Goal: Task Accomplishment & Management: Manage account settings

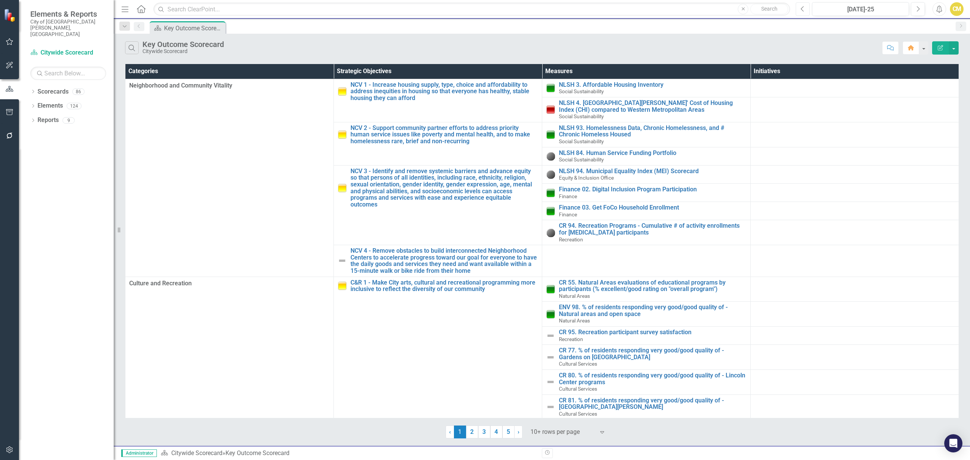
click at [804, 7] on icon "Previous" at bounding box center [803, 9] width 4 height 7
click at [73, 49] on link "Scorecard Citywide Scorecard" at bounding box center [68, 53] width 76 height 9
click at [58, 102] on link "Elements" at bounding box center [50, 106] width 25 height 9
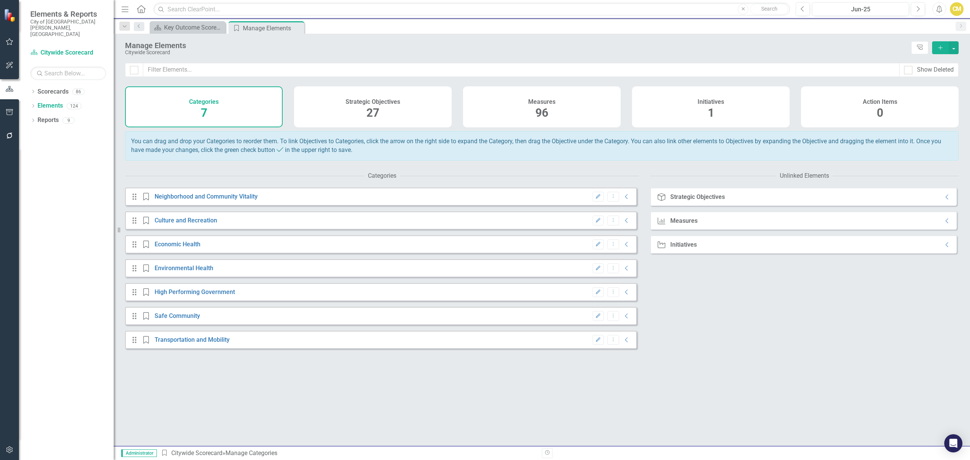
click at [516, 119] on div "Measures 96" at bounding box center [542, 106] width 158 height 41
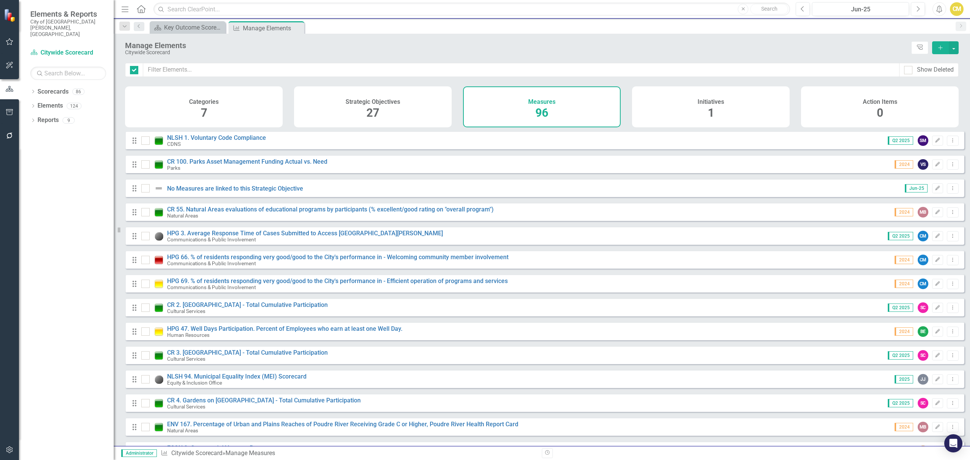
checkbox input "false"
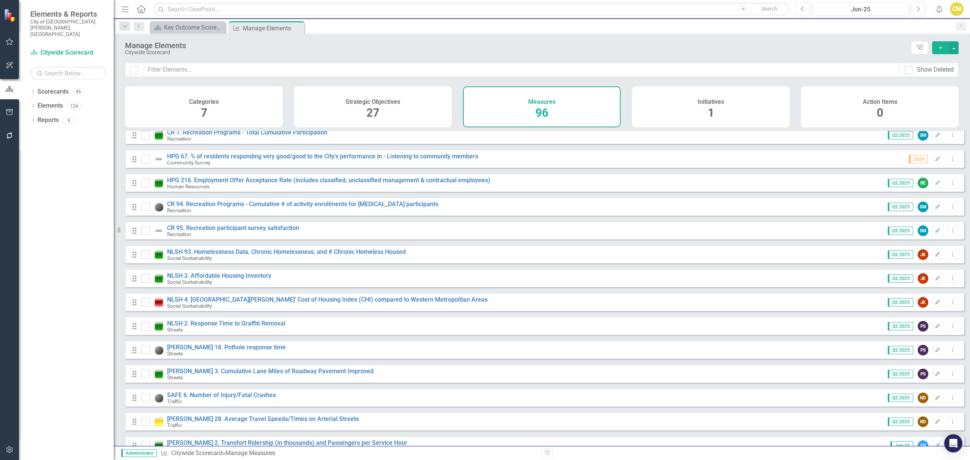
scroll to position [1175, 0]
click at [226, 67] on input "text" at bounding box center [521, 70] width 757 height 14
type input "H"
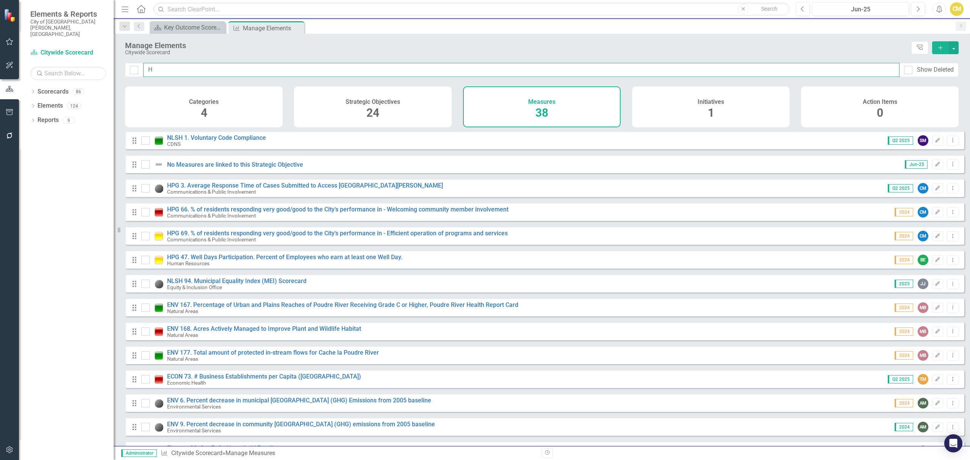
checkbox input "false"
type input "Hp"
checkbox input "false"
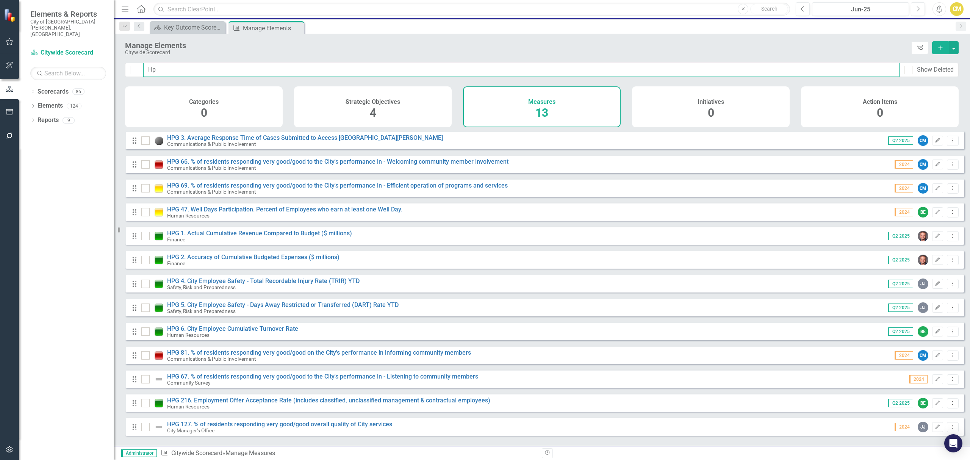
type input "Hpg"
checkbox input "false"
type input "Hpg"
click at [265, 237] on link "HPG 1. Actual Cumulative Revenue Compared to Budget ($ millions)" at bounding box center [259, 233] width 185 height 7
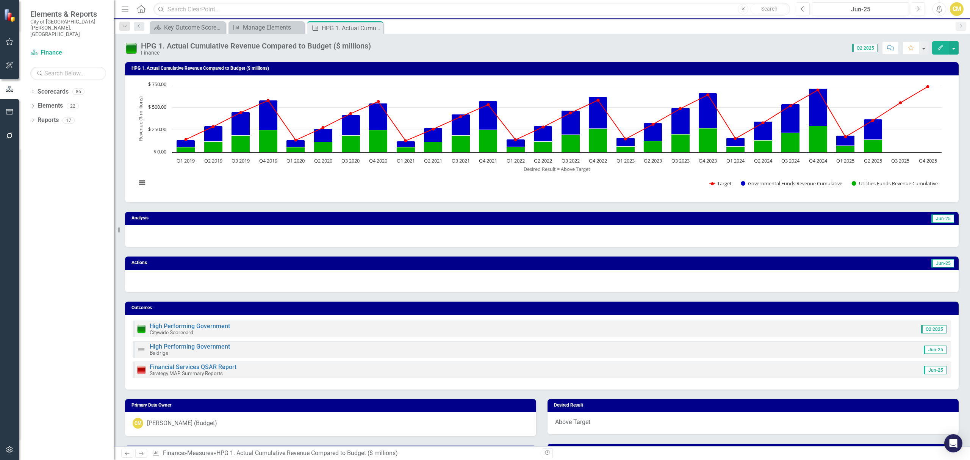
click at [868, 47] on span "Q2 2025" at bounding box center [864, 48] width 25 height 8
click at [135, 46] on img at bounding box center [131, 48] width 12 height 12
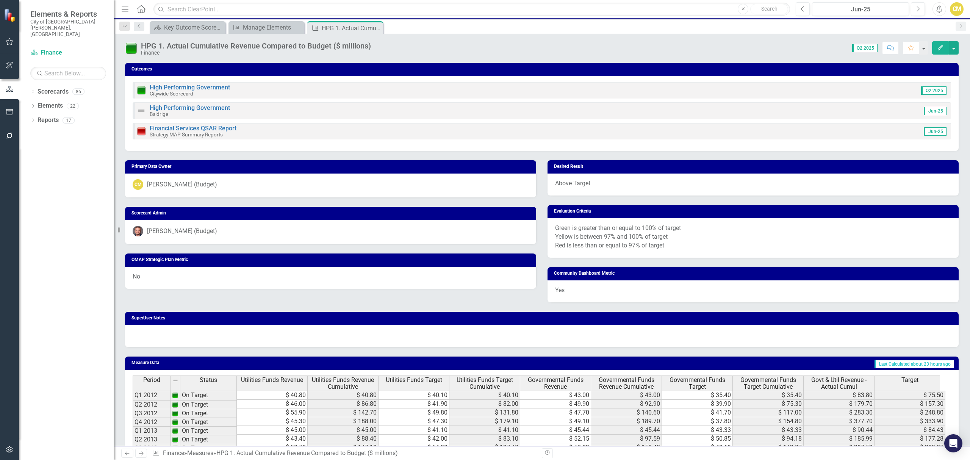
scroll to position [101, 0]
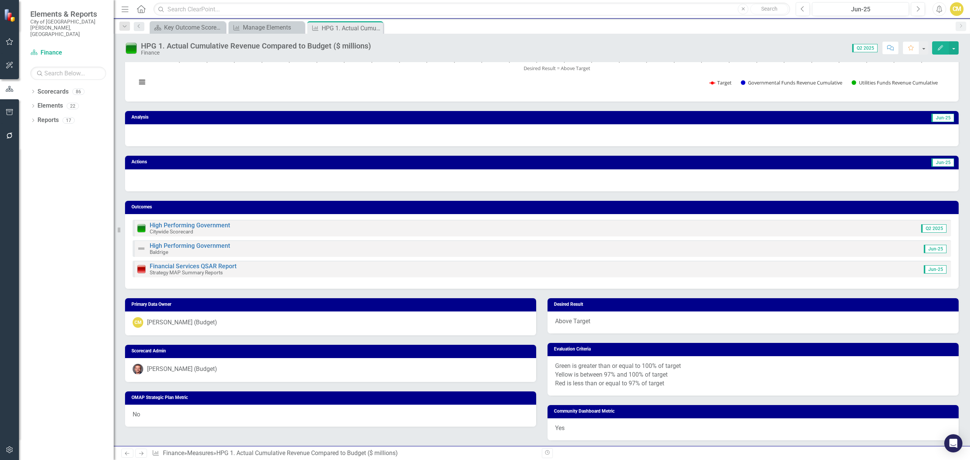
click at [198, 135] on div at bounding box center [542, 135] width 834 height 22
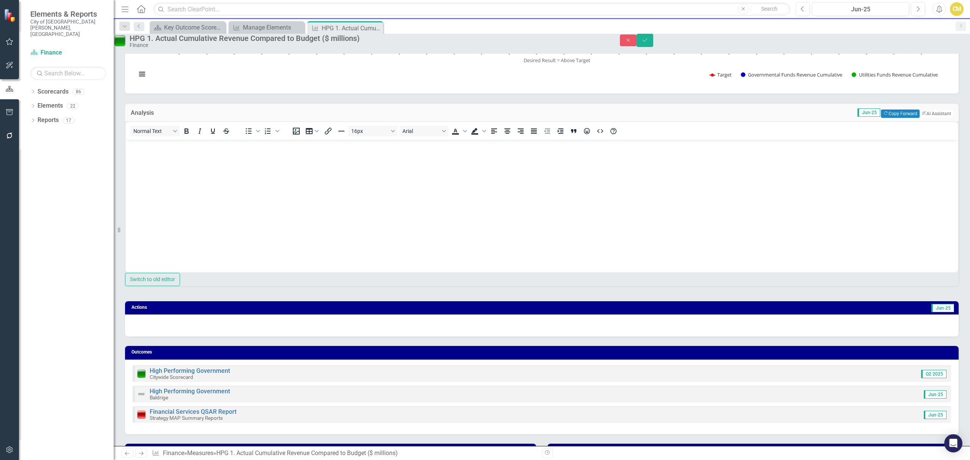
scroll to position [0, 0]
click at [169, 155] on body "Rich Text Area. Press ALT-0 for help." at bounding box center [542, 197] width 832 height 114
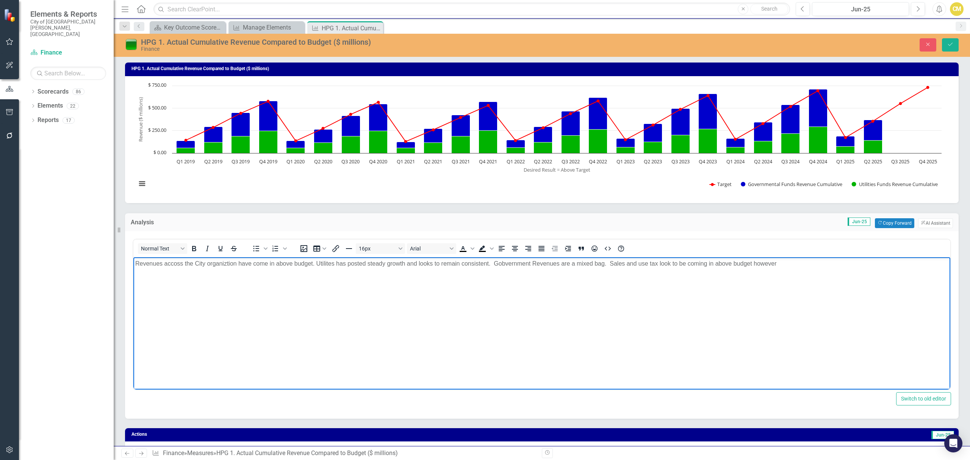
click at [767, 271] on body "Revenues accoss the City organiztion have come in above budget. Utilites has po…" at bounding box center [541, 314] width 817 height 114
click at [777, 266] on p "Revenues accoss the City organiztion have come in above budget. Utilites has po…" at bounding box center [541, 263] width 813 height 9
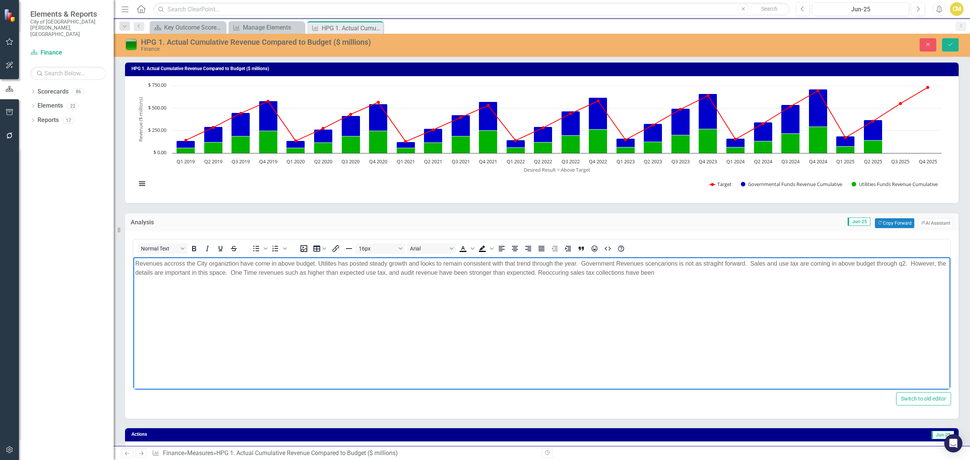
click at [619, 263] on p "Revenues accross the City organiztion have come in above budget. Utilites has p…" at bounding box center [541, 268] width 813 height 18
click at [694, 257] on body "Revenues accross the City organiztion have come in above budget. Utilites has p…" at bounding box center [541, 314] width 817 height 114
click at [686, 272] on p "Revenues accross the City organiztion have come in above budget. Utilites has p…" at bounding box center [541, 268] width 813 height 18
click at [675, 259] on p "Revenues accross the City organiztion have come in above budget. Utilites has p…" at bounding box center [541, 268] width 813 height 18
click at [685, 295] on body "Revenues accross the City organiztion have come in above budget. Utilites has p…" at bounding box center [541, 314] width 817 height 114
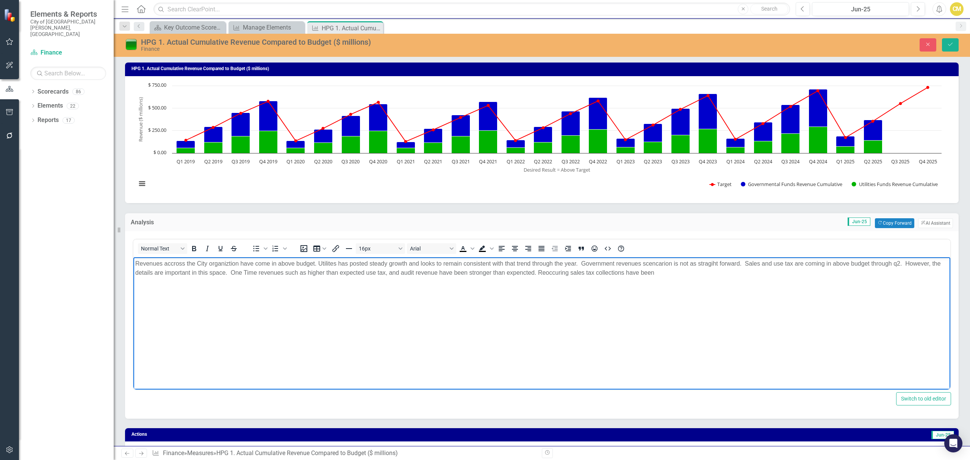
click at [519, 268] on p "Revenues accross the City organiztion have come in above budget. Utilites has p…" at bounding box center [541, 268] width 813 height 18
drag, startPoint x: 522, startPoint y: 321, endPoint x: 545, endPoint y: 304, distance: 28.7
click at [523, 320] on body "Revenues accross the City organiztion have come in above budget. Utilites has p…" at bounding box center [541, 314] width 817 height 114
click at [537, 278] on body "Revenues accross the City organiztion have come in above budget. Utilites has p…" at bounding box center [541, 314] width 817 height 114
click at [517, 277] on body "Revenues accross the City organiztion have come in above budget. Utilites has p…" at bounding box center [541, 314] width 817 height 114
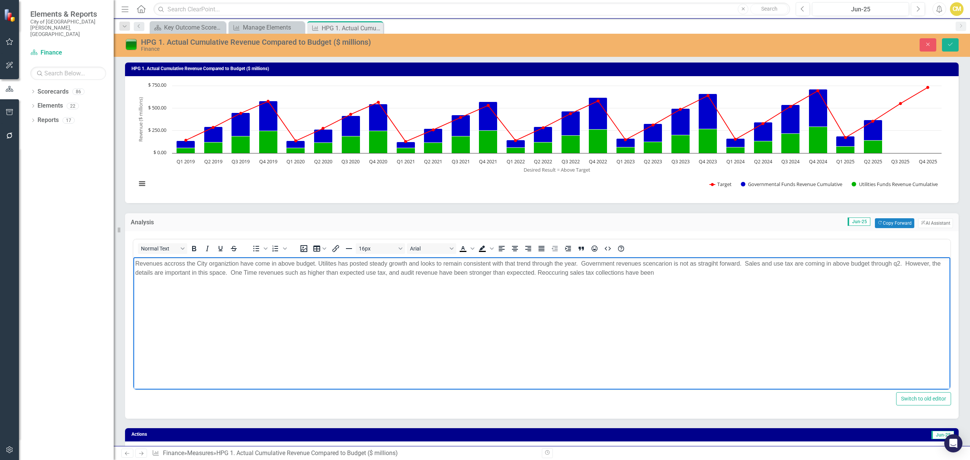
click at [526, 271] on p "Revenues accross the City organiztion have come in above budget. Utilites has p…" at bounding box center [541, 268] width 813 height 18
click at [700, 343] on body "Revenues accross the City organiztion have come in above budget. Utilites has p…" at bounding box center [541, 314] width 817 height 114
click at [751, 269] on p "Revenues accross the City organiztion have come in above budget. Utilites has p…" at bounding box center [541, 268] width 813 height 18
click at [339, 310] on body "Revenues accross the City organiztion have come in above budget. Utilites has p…" at bounding box center [541, 314] width 817 height 114
drag, startPoint x: 304, startPoint y: 287, endPoint x: 128, endPoint y: 241, distance: 181.8
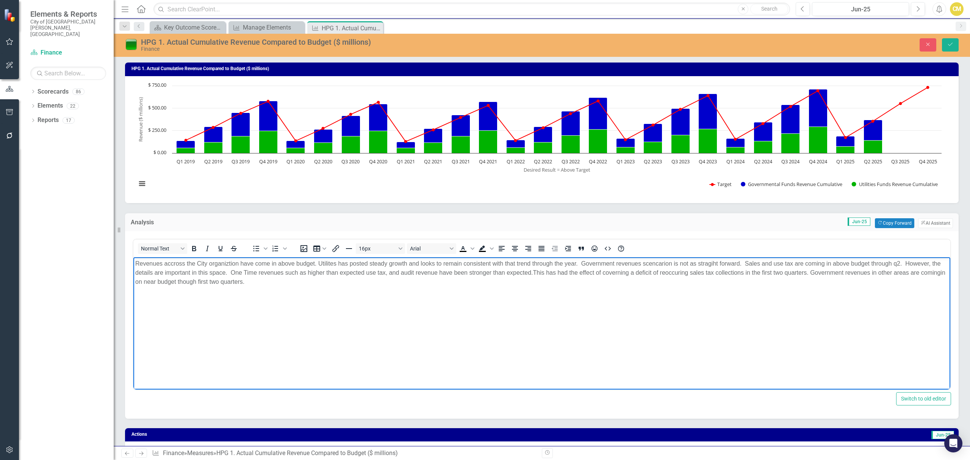
click at [133, 257] on html "Revenues accross the City organiztion have come in above budget. Utilites has p…" at bounding box center [541, 314] width 817 height 114
paste body "Rich Text Area. Press ALT-0 for help."
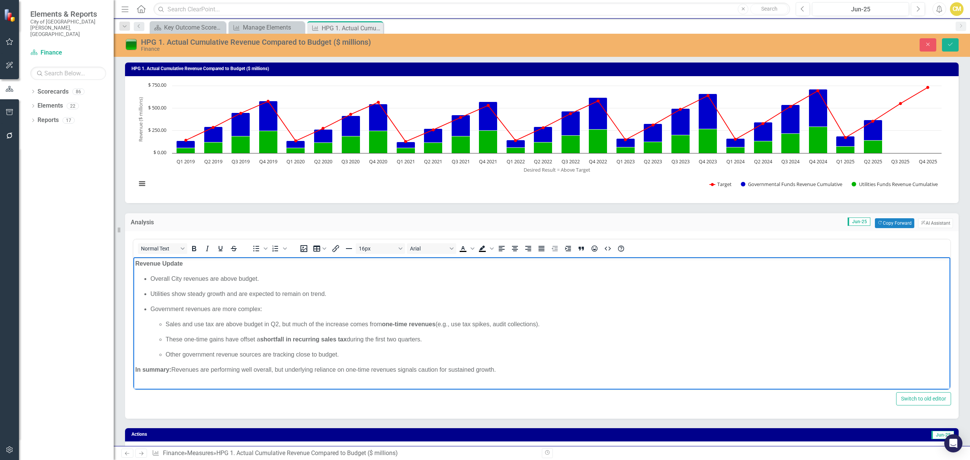
click at [142, 269] on body "Revenue Update Overall City revenues are above budget. Utilities show steady gr…" at bounding box center [541, 319] width 817 height 125
click at [187, 365] on p "In summary: Revenues are performing well overall, but underlying reliance on on…" at bounding box center [541, 369] width 813 height 9
drag, startPoint x: 504, startPoint y: 370, endPoint x: 99, endPoint y: 252, distance: 421.9
click at [133, 257] on html "Revenue Update Overall City revenues are above budget. Utilities show steady gr…" at bounding box center [541, 319] width 817 height 125
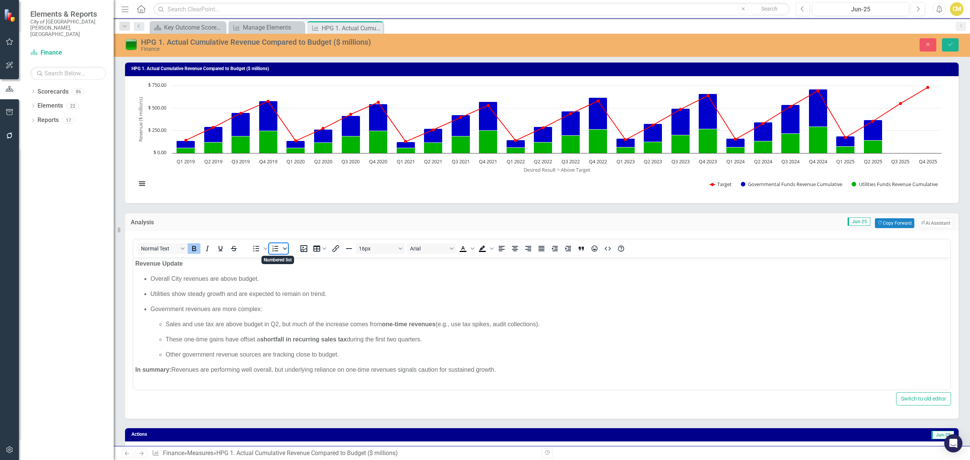
click at [285, 248] on icon "Numbered list" at bounding box center [285, 249] width 4 height 2
click at [266, 249] on icon "Bullet list" at bounding box center [266, 249] width 4 height 2
click at [261, 269] on div "Default" at bounding box center [263, 267] width 21 height 21
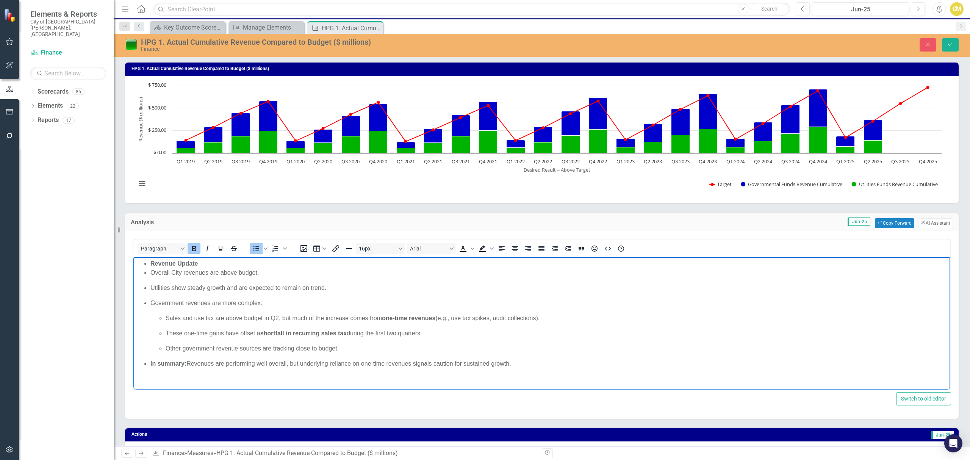
click at [262, 268] on p "Overall City revenues are above budget." at bounding box center [549, 272] width 798 height 9
drag, startPoint x: 507, startPoint y: 365, endPoint x: 153, endPoint y: 240, distance: 375.8
click at [153, 257] on html "Revenue Update Overall City revenues are above budget. Utilities show steady gr…" at bounding box center [541, 316] width 817 height 119
click at [387, 296] on ul "Revenue Update Overall City revenues are above budget. Utilities show steady gr…" at bounding box center [541, 313] width 813 height 109
drag, startPoint x: 545, startPoint y: 367, endPoint x: 142, endPoint y: 263, distance: 416.6
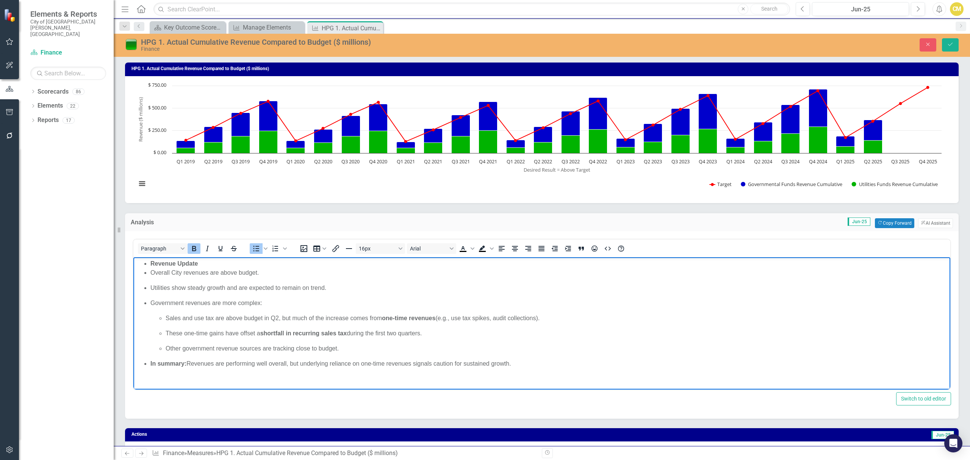
click at [141, 263] on ul "Revenue Update Overall City revenues are above budget. Utilities show steady gr…" at bounding box center [541, 313] width 813 height 109
click at [512, 246] on icon "Align center" at bounding box center [515, 248] width 9 height 9
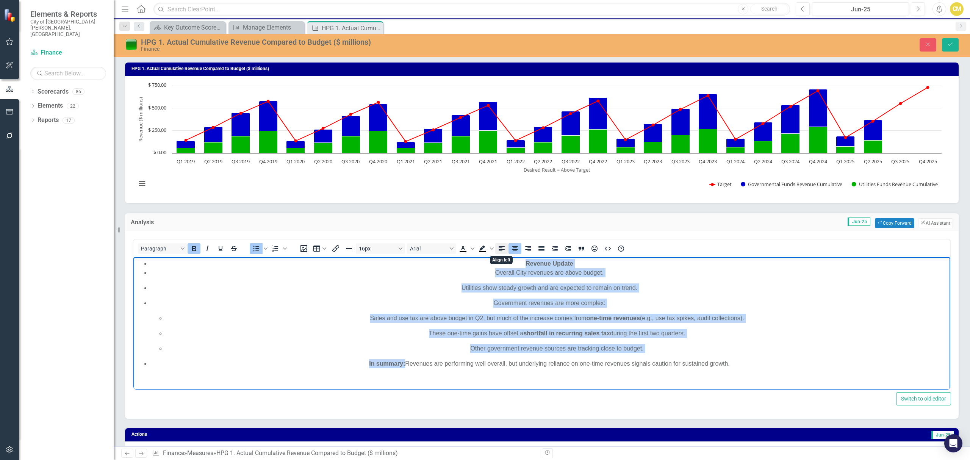
click at [503, 246] on icon "Align left" at bounding box center [501, 248] width 9 height 9
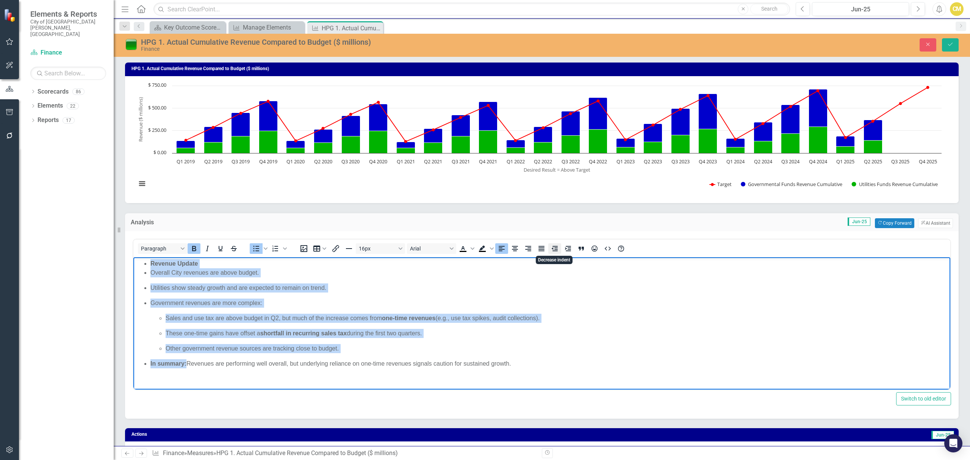
click at [556, 249] on icon "Decrease indent" at bounding box center [554, 248] width 9 height 9
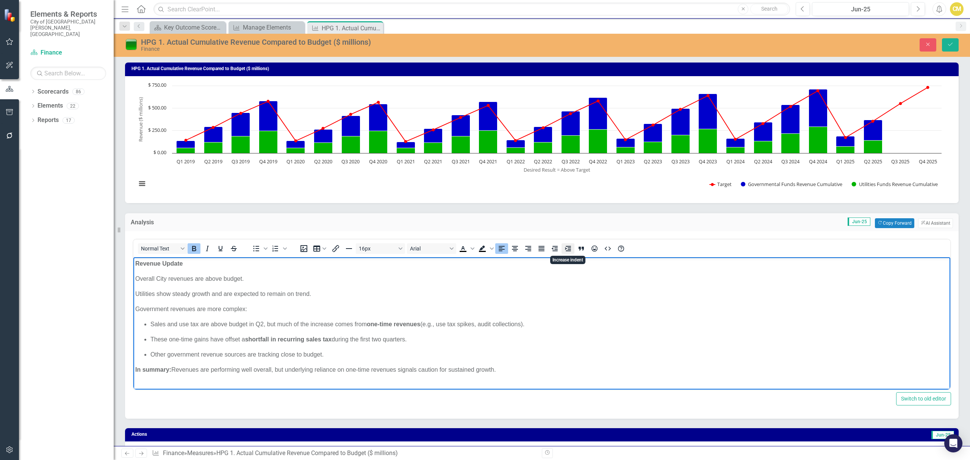
click at [566, 249] on icon "Increase indent" at bounding box center [568, 248] width 9 height 9
click at [551, 247] on icon "Decrease indent" at bounding box center [554, 248] width 9 height 9
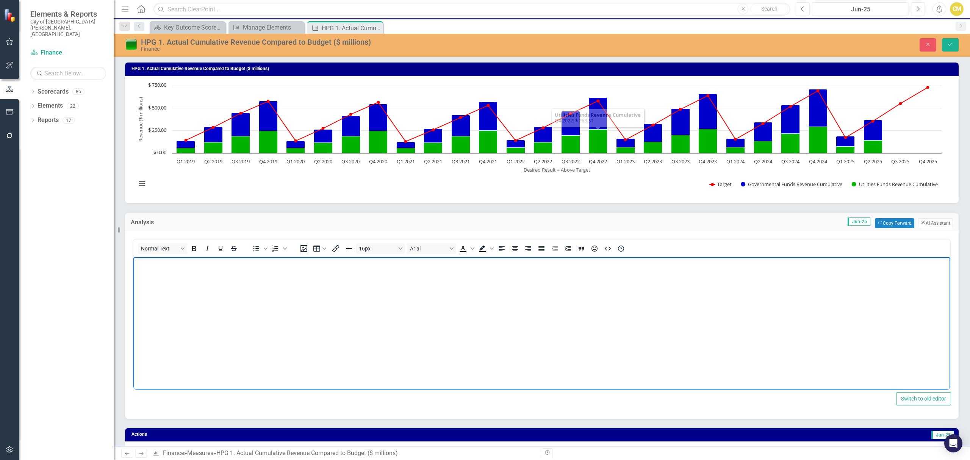
click at [223, 290] on body "Rich Text Area. Press ALT-0 for help." at bounding box center [541, 314] width 817 height 114
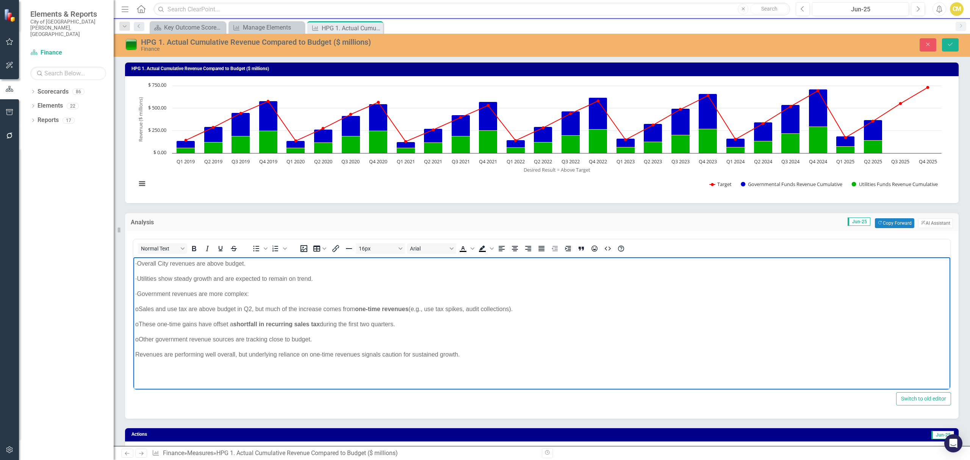
drag, startPoint x: 148, startPoint y: 276, endPoint x: 156, endPoint y: 277, distance: 7.7
click at [149, 277] on p "· Utilities show steady growth and are expected to remain on trend." at bounding box center [541, 278] width 813 height 9
click at [151, 263] on p "· Overall City revenues are above budget." at bounding box center [541, 263] width 813 height 9
click at [136, 276] on p "Utilities show steady growth and are expected to remain on trend." at bounding box center [541, 278] width 813 height 9
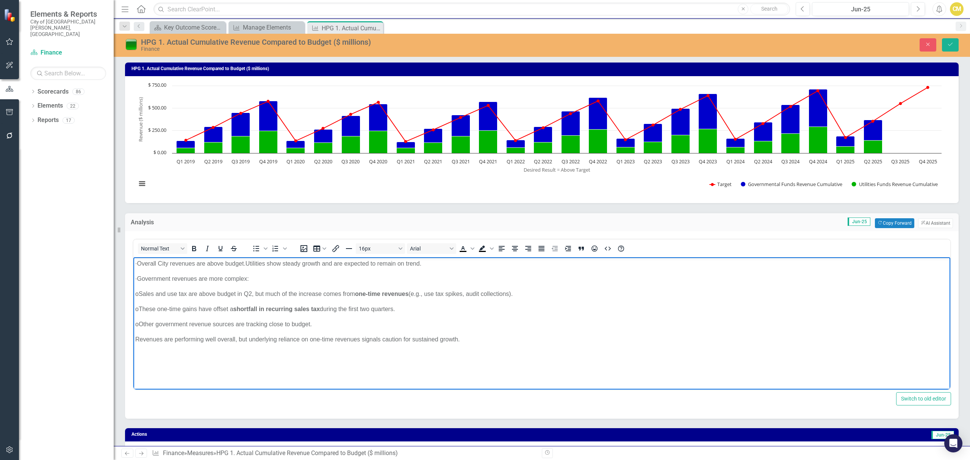
click at [269, 275] on p "· Government revenues are more complex:" at bounding box center [541, 278] width 813 height 9
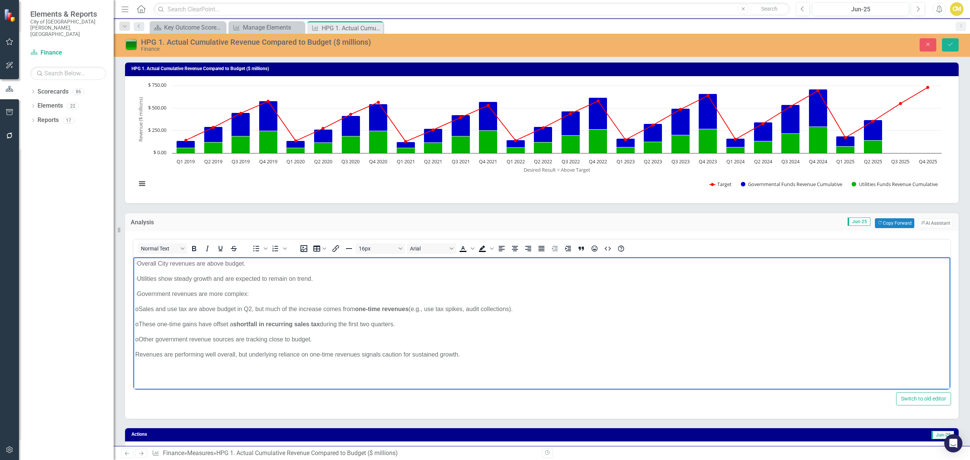
click at [184, 276] on p "· Utilities show steady growth and are expected to remain on trend." at bounding box center [541, 278] width 813 height 9
click at [188, 276] on p "· Utilities show steady growth and are expected to remain on trend." at bounding box center [541, 278] width 813 height 9
click at [187, 277] on p "· Utilities show are above budget and show steady growth and are expected to re…" at bounding box center [541, 278] width 813 height 9
click at [255, 294] on p "· Government revenues are more complex:" at bounding box center [541, 293] width 813 height 9
click at [293, 301] on body "· Overall City revenues are above budget. · Utilities are above budget and show…" at bounding box center [541, 314] width 817 height 114
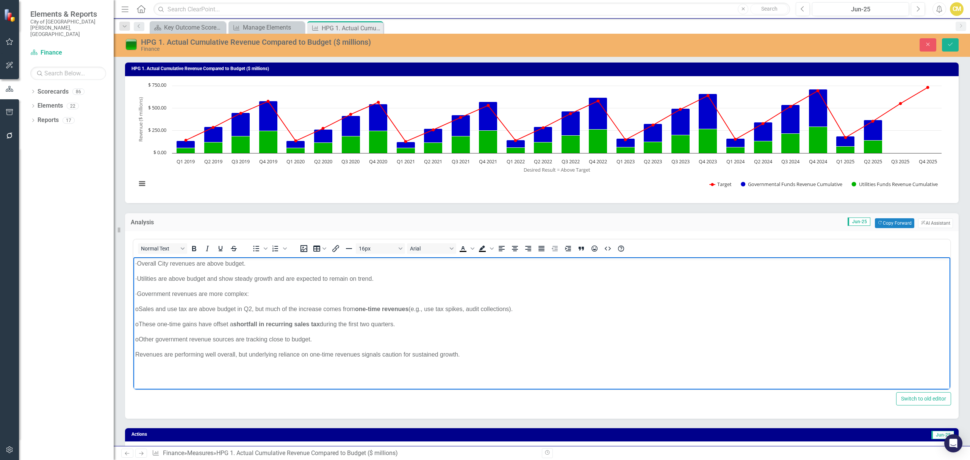
click at [475, 309] on p "o Sales and use tax are above budget in Q2, but much of the increase comes from…" at bounding box center [541, 308] width 813 height 9
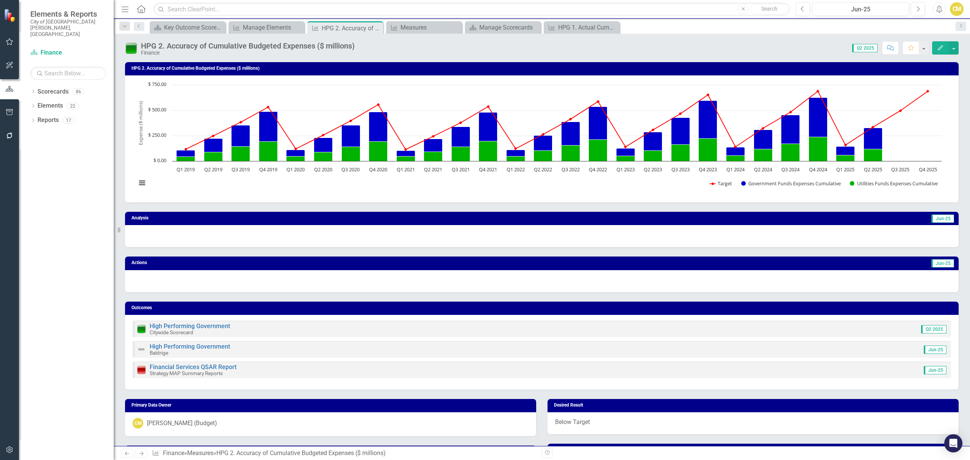
click at [197, 230] on div at bounding box center [542, 236] width 834 height 22
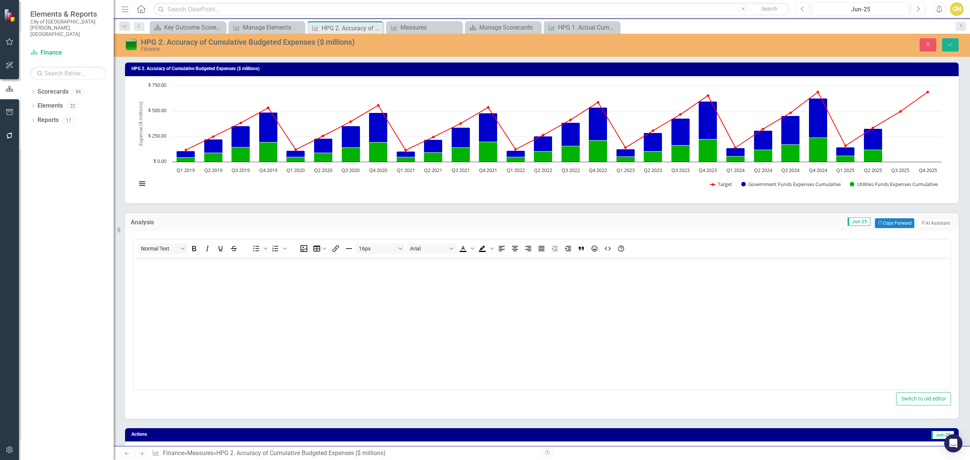
click at [189, 272] on body "Rich Text Area. Press ALT-0 for help." at bounding box center [541, 314] width 817 height 114
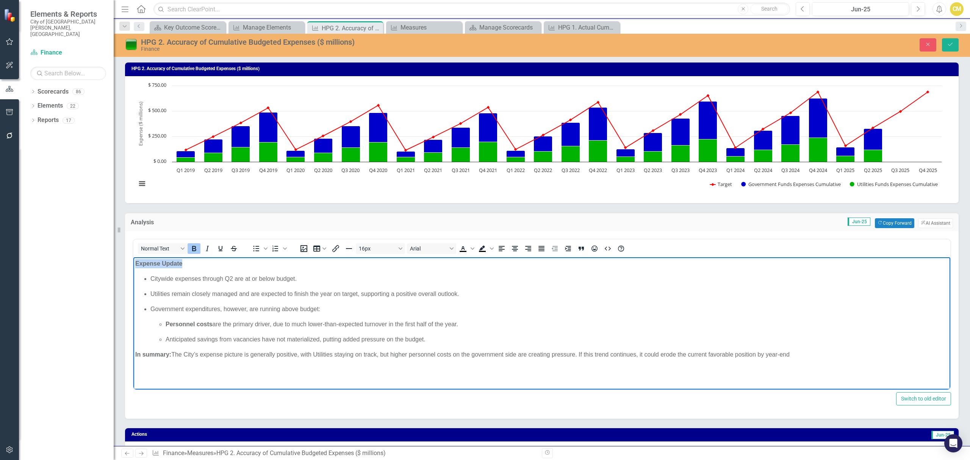
drag, startPoint x: 207, startPoint y: 265, endPoint x: 88, endPoint y: 242, distance: 121.5
click at [133, 257] on html "Expense Update Citywide expenses through Q2 are at or below budget. Utilities r…" at bounding box center [541, 314] width 817 height 114
click at [153, 268] on p "Rich Text Area. Press ALT-0 for help." at bounding box center [541, 263] width 813 height 9
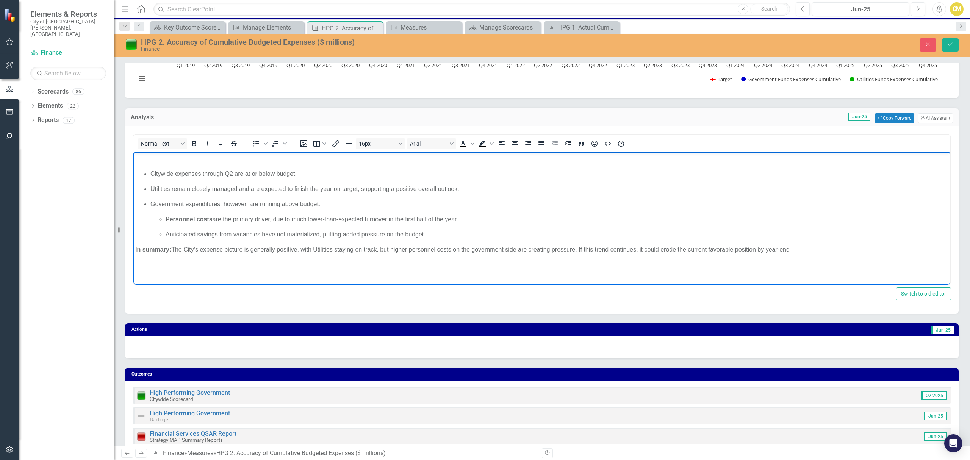
scroll to position [101, 0]
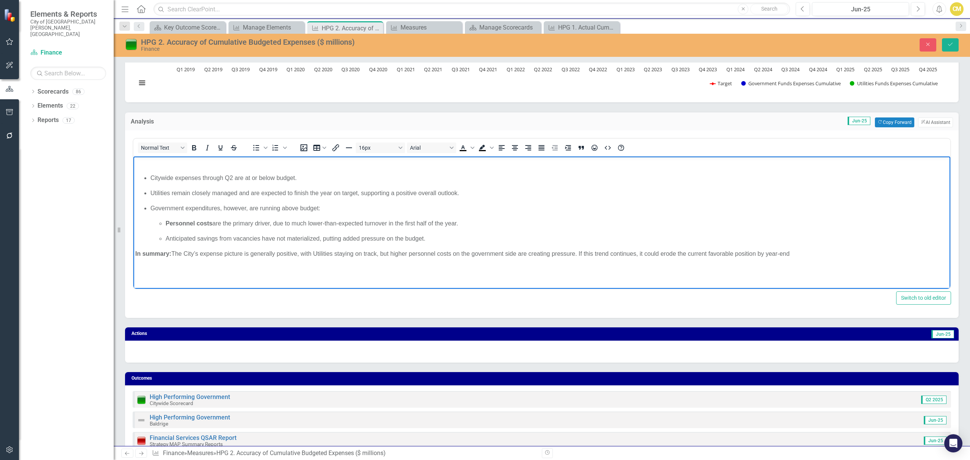
click at [252, 349] on div at bounding box center [542, 352] width 834 height 22
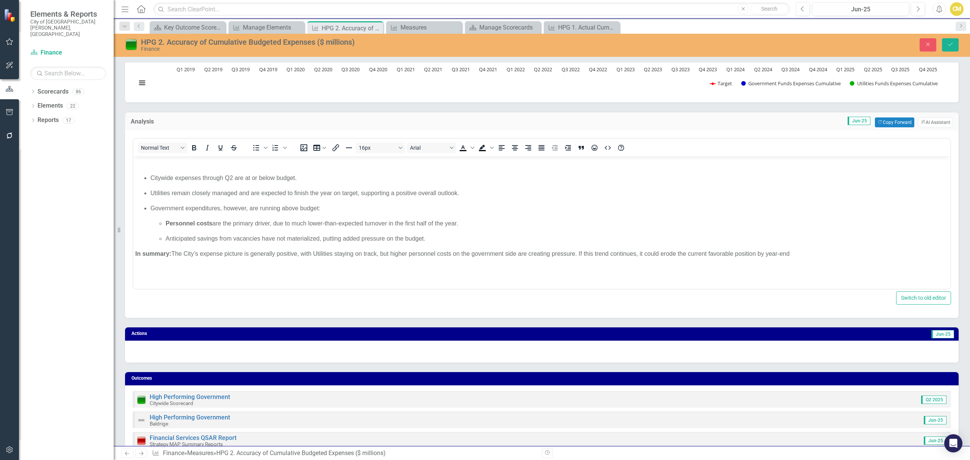
click at [252, 349] on div at bounding box center [542, 352] width 834 height 22
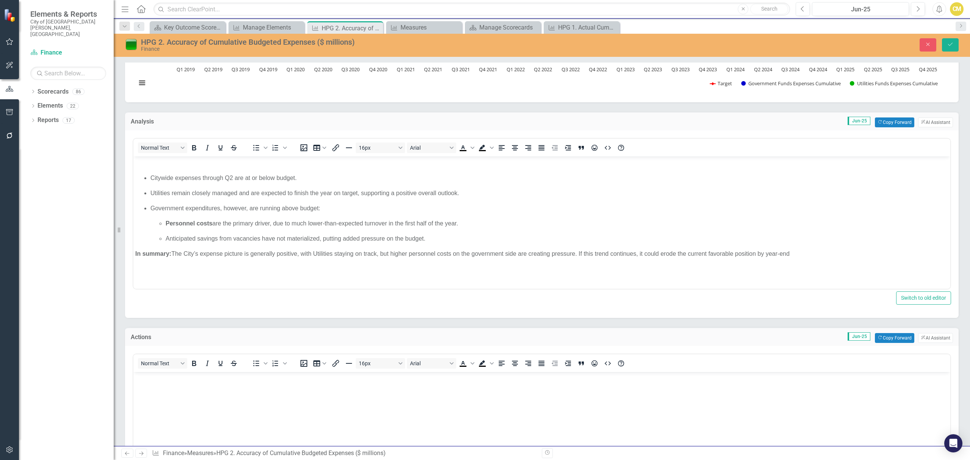
scroll to position [0, 0]
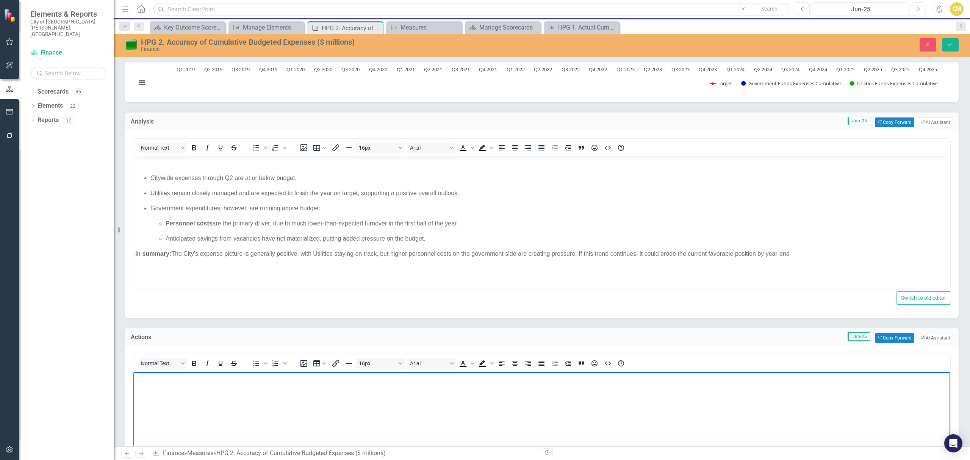
click at [233, 392] on body "Rich Text Area. Press ALT-0 for help." at bounding box center [541, 429] width 817 height 114
paste body "Rich Text Area. Press ALT-0 for help."
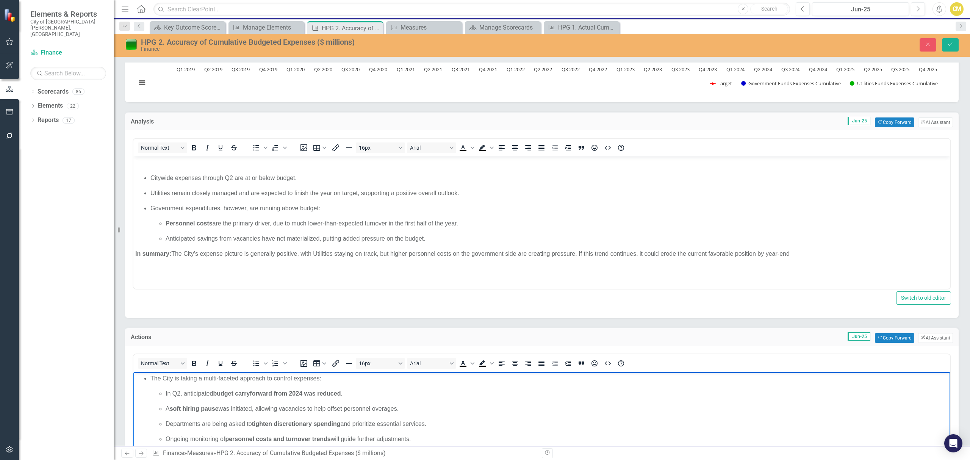
scroll to position [303, 0]
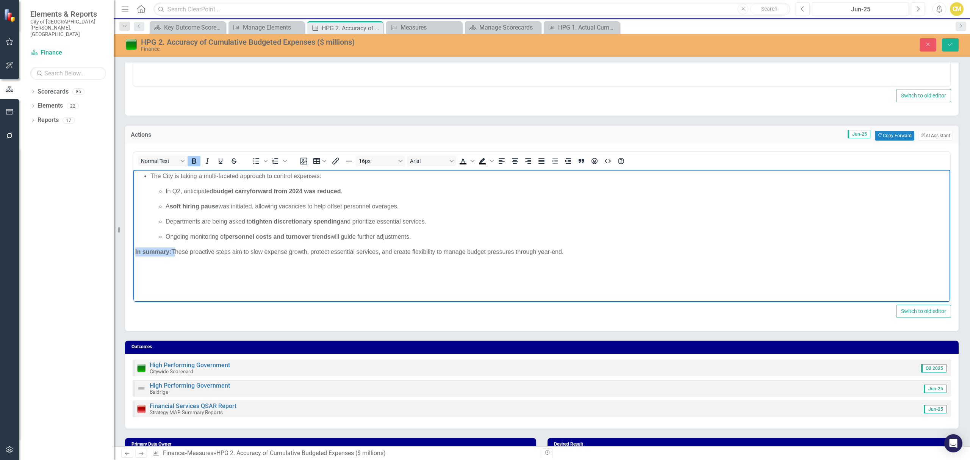
drag, startPoint x: 172, startPoint y: 252, endPoint x: 98, endPoint y: 241, distance: 75.0
click at [133, 241] on html "The City is taking a multi-faceted approach to control expenses: In Q2, anticip…" at bounding box center [541, 226] width 817 height 114
click at [552, 310] on div "Switch to old editor" at bounding box center [542, 311] width 819 height 13
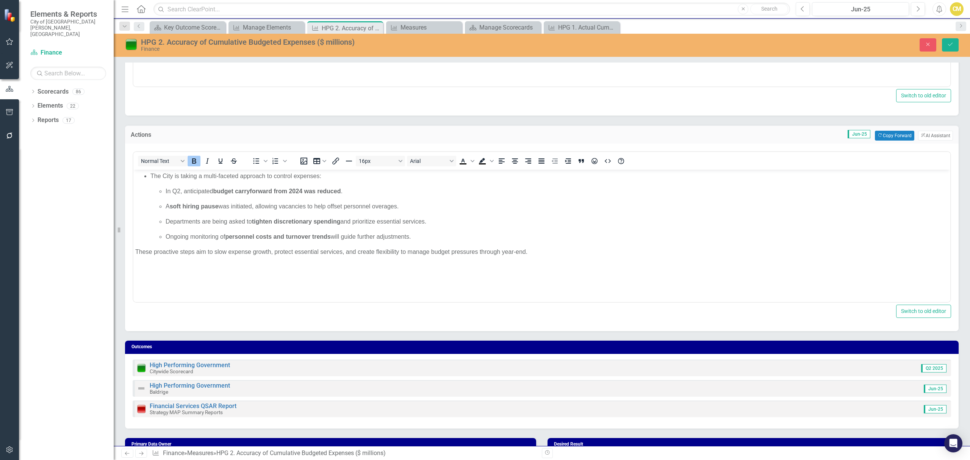
click at [585, 283] on html "The City is taking a multi-faceted approach to control expenses: In Q2, anticip…" at bounding box center [541, 226] width 817 height 114
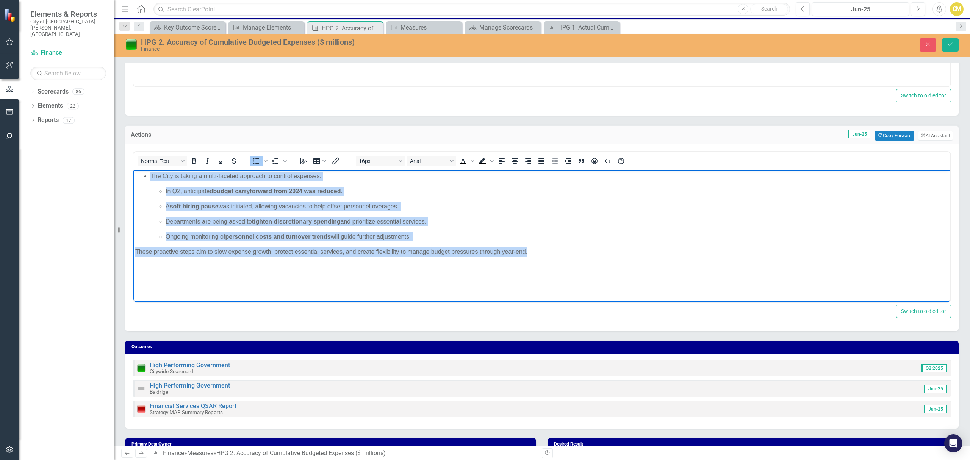
drag, startPoint x: 531, startPoint y: 260, endPoint x: 278, endPoint y: 330, distance: 262.5
click at [142, 169] on html "The City is taking a multi-faceted approach to control expenses: In Q2, anticip…" at bounding box center [541, 226] width 817 height 114
click at [193, 158] on icon "Bold" at bounding box center [194, 160] width 4 height 5
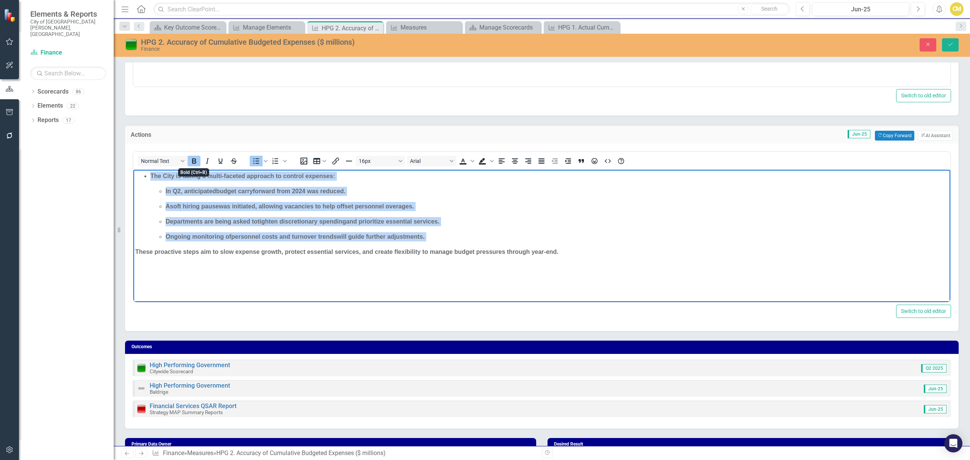
click at [194, 158] on icon "Bold" at bounding box center [194, 160] width 4 height 5
click at [498, 259] on body "The City is taking a multi-faceted approach to control expenses: In Q2, anticip…" at bounding box center [541, 226] width 817 height 114
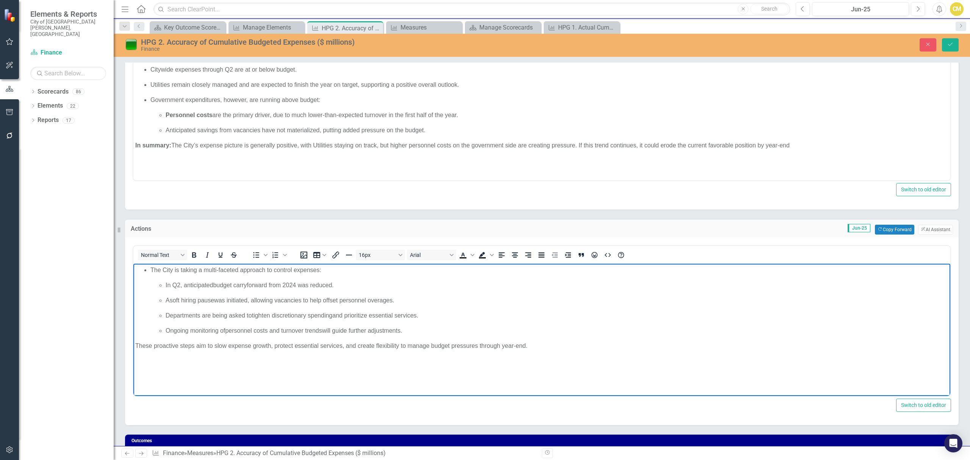
scroll to position [101, 0]
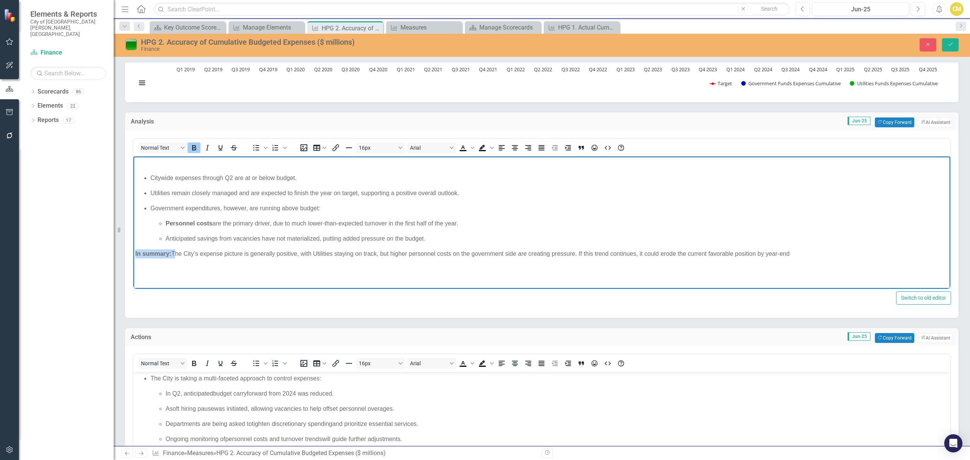
drag, startPoint x: 174, startPoint y: 249, endPoint x: 125, endPoint y: 248, distance: 48.9
click at [133, 248] on html "Citywide expenses through Q2 are at or below budget. Utilities remain closely m…" at bounding box center [541, 213] width 817 height 114
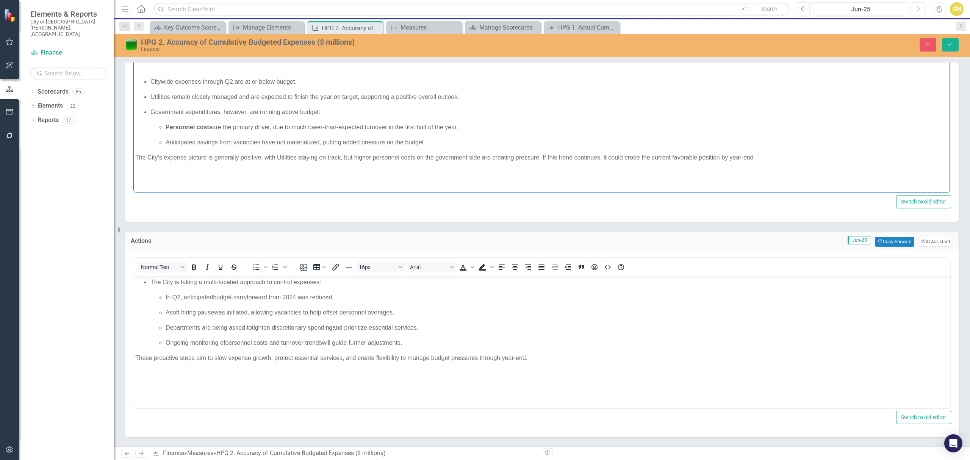
scroll to position [252, 0]
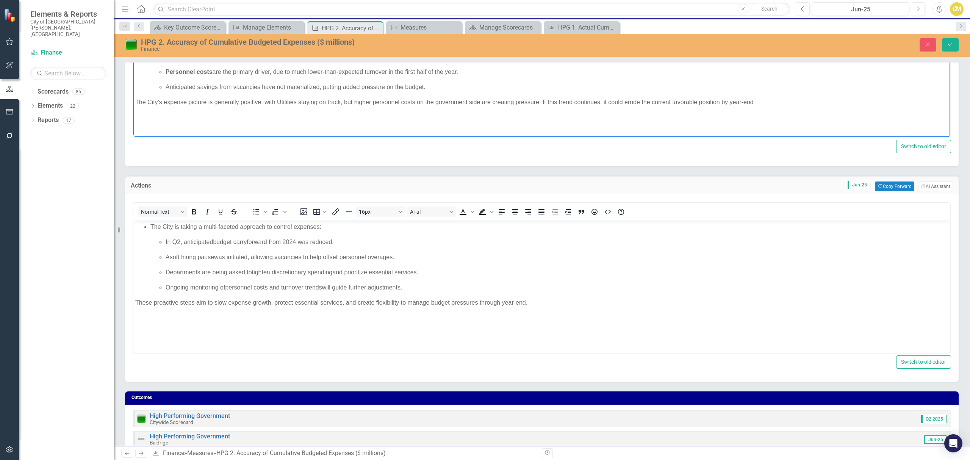
click at [639, 320] on body "The City is taking a multi-faceted approach to control expenses: In Q2, anticip…" at bounding box center [541, 277] width 817 height 114
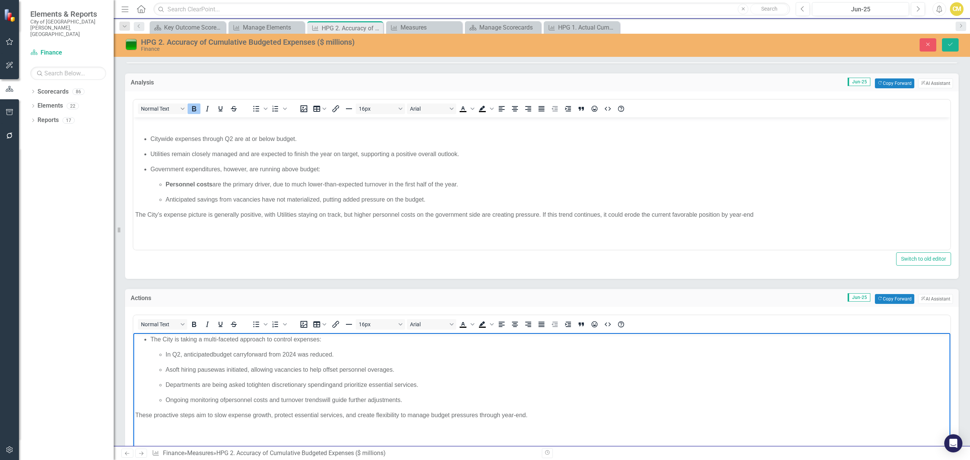
scroll to position [0, 0]
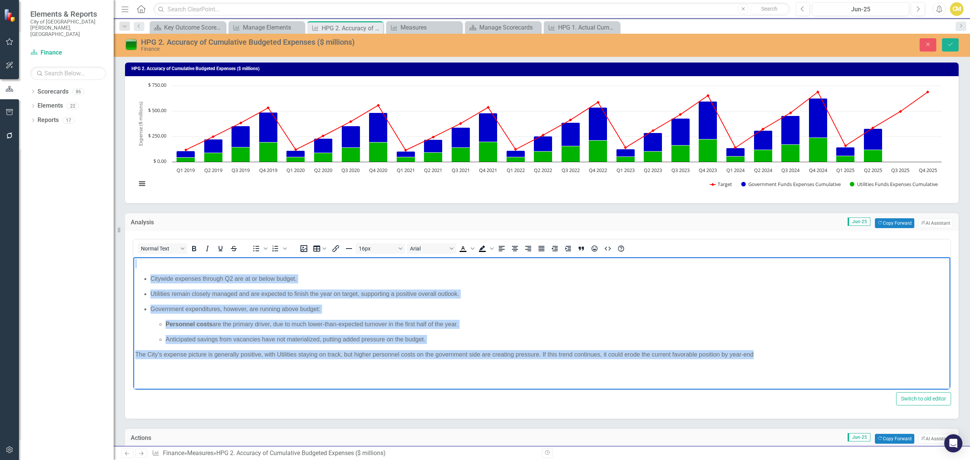
drag, startPoint x: 785, startPoint y: 351, endPoint x: 550, endPoint y: 428, distance: 248.0
click at [133, 257] on html "Citywide expenses through Q2 are at or below budget. Utilities remain closely m…" at bounding box center [541, 314] width 817 height 114
click at [193, 246] on icon "Bold" at bounding box center [194, 248] width 9 height 9
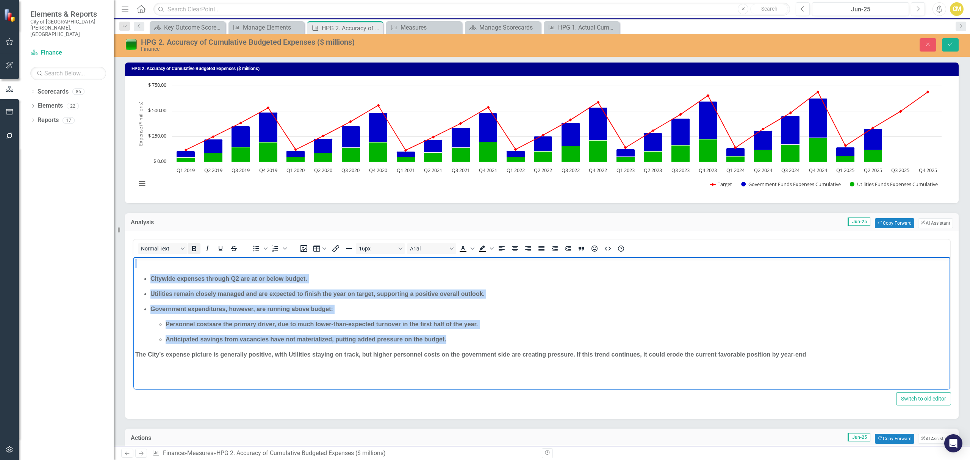
click at [193, 246] on icon "Bold" at bounding box center [194, 248] width 4 height 5
click at [553, 326] on p "Personnel costs are the primary driver, due to much lower-than-expected turnove…" at bounding box center [557, 324] width 783 height 9
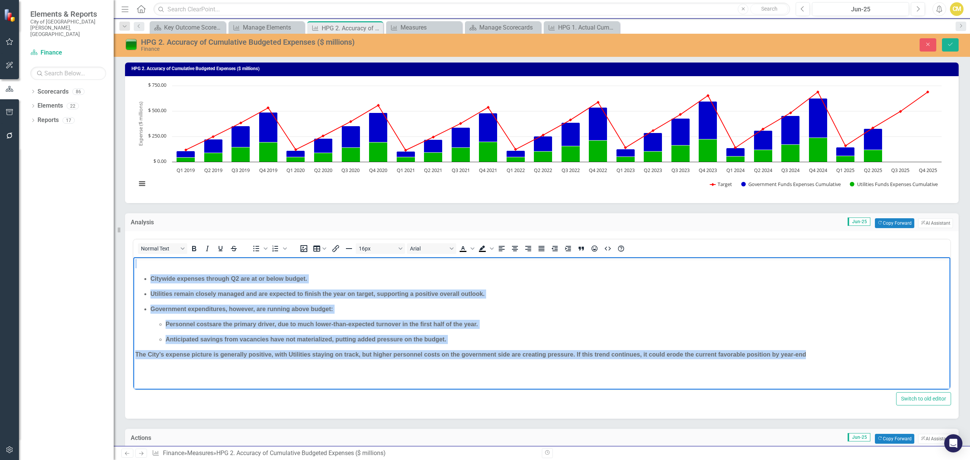
drag, startPoint x: 775, startPoint y: 348, endPoint x: 16, endPoint y: 229, distance: 768.0
click at [133, 257] on html "Citywide expenses through Q2 are at or below budget. Utilities remain closely m…" at bounding box center [541, 314] width 817 height 114
click at [194, 248] on icon "Bold" at bounding box center [194, 248] width 4 height 5
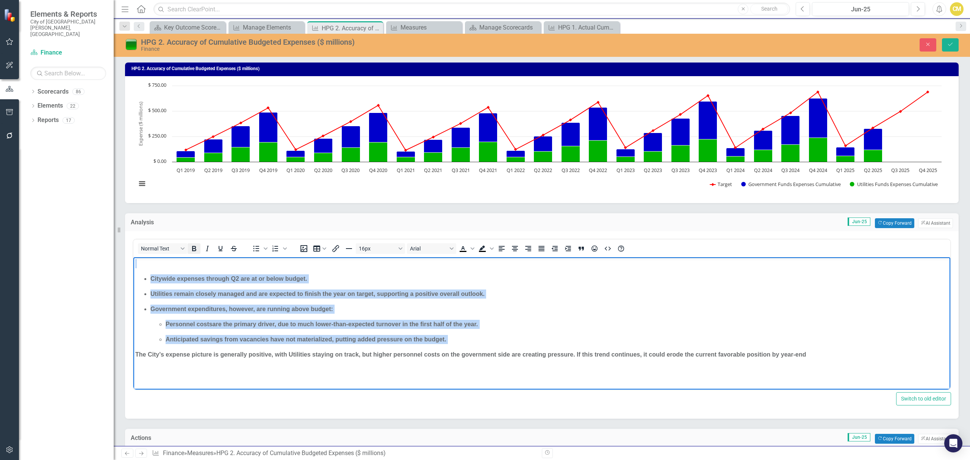
click at [191, 251] on icon "Bold" at bounding box center [194, 248] width 9 height 9
click at [169, 265] on p "Rich Text Area. Press ALT-0 for help." at bounding box center [541, 263] width 813 height 9
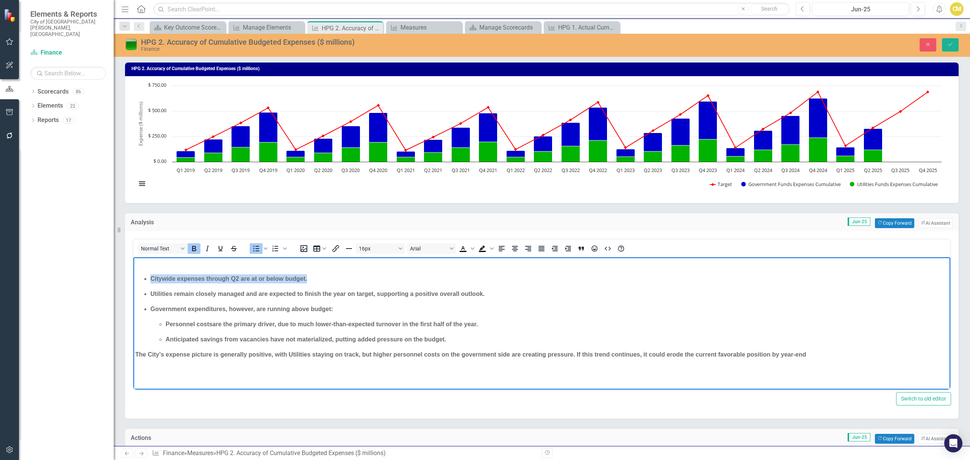
drag, startPoint x: 144, startPoint y: 275, endPoint x: 349, endPoint y: 279, distance: 205.5
click at [349, 279] on li "Citywide expenses through Q2 are at or below budget." at bounding box center [549, 278] width 798 height 9
drag, startPoint x: 192, startPoint y: 248, endPoint x: 69, endPoint y: 1, distance: 275.1
click at [192, 248] on icon "Bold" at bounding box center [194, 248] width 9 height 9
click at [356, 298] on ul "Citywide expenses through Q2 are at or below budget. Utilities remain closely m…" at bounding box center [541, 309] width 813 height 70
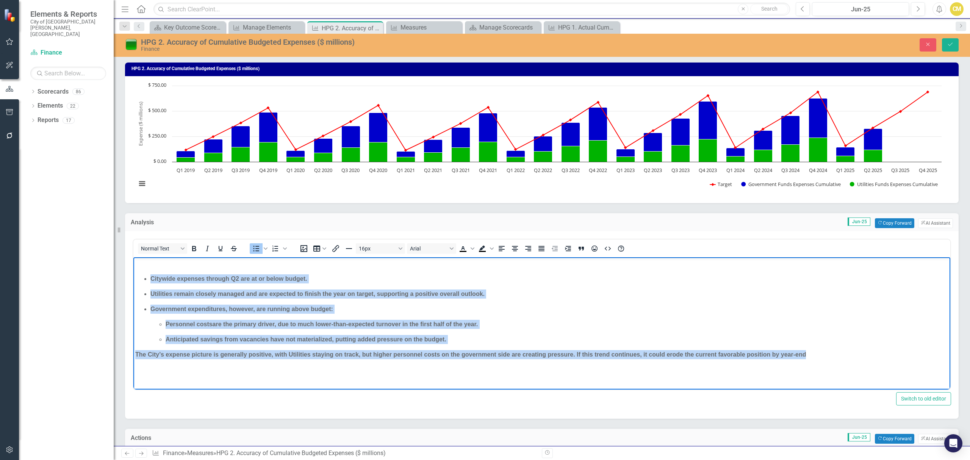
drag, startPoint x: 812, startPoint y: 354, endPoint x: 21, endPoint y: 269, distance: 796.0
click at [133, 269] on html "Citywide expenses through Q2 are at or below budget. Utilities remain closely m…" at bounding box center [541, 314] width 817 height 114
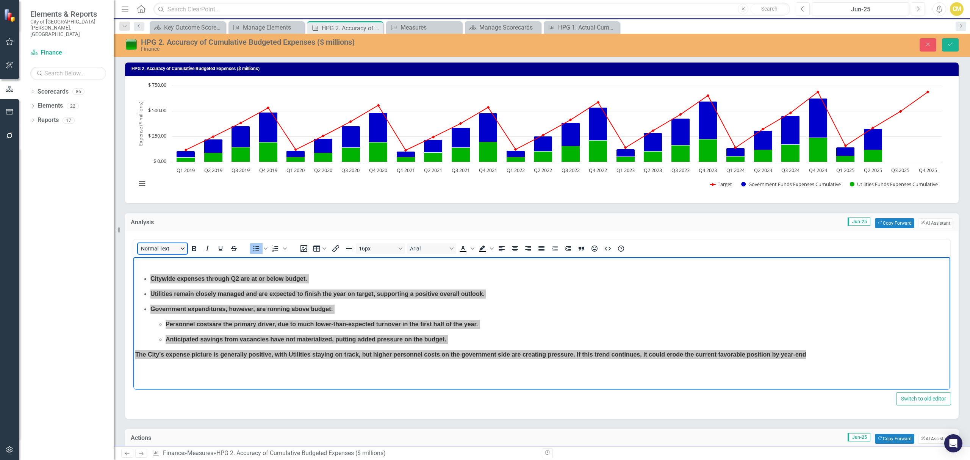
click at [180, 247] on button "Normal Text" at bounding box center [162, 248] width 49 height 11
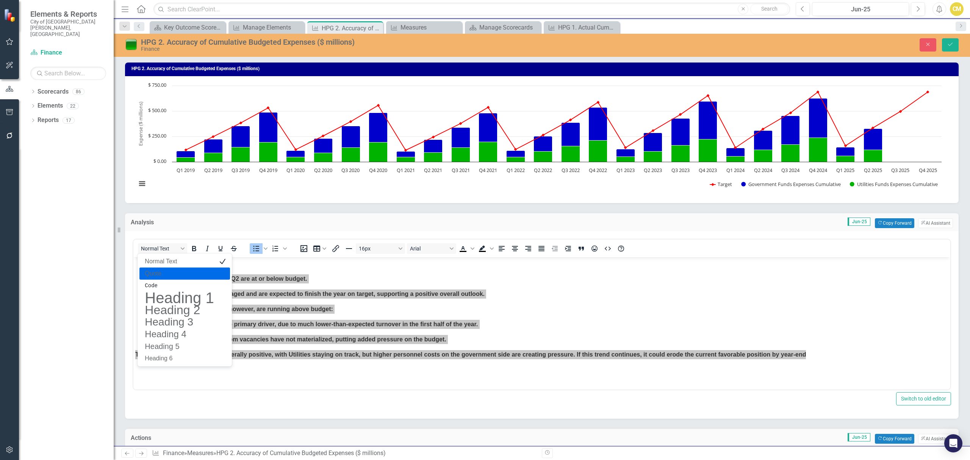
drag, startPoint x: 161, startPoint y: 276, endPoint x: 33, endPoint y: 17, distance: 289.4
click at [166, 274] on blockquote "Quote" at bounding box center [179, 273] width 71 height 9
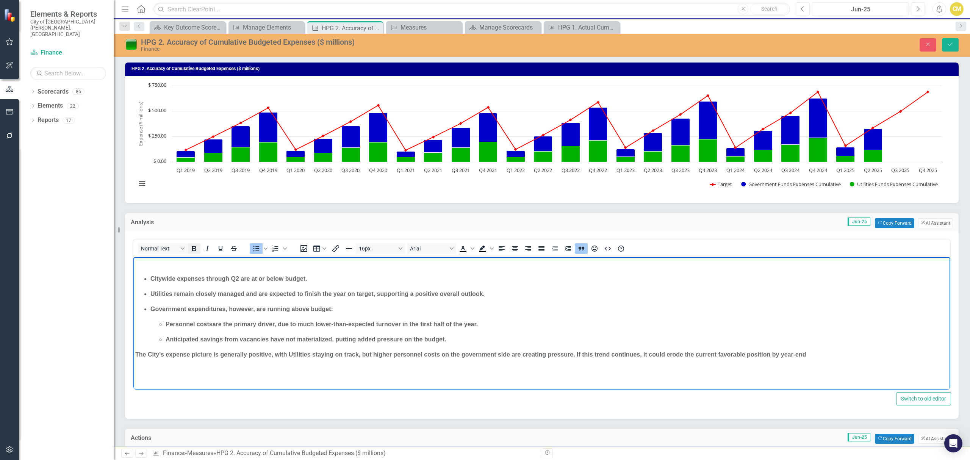
click at [192, 248] on icon "Bold" at bounding box center [194, 248] width 9 height 9
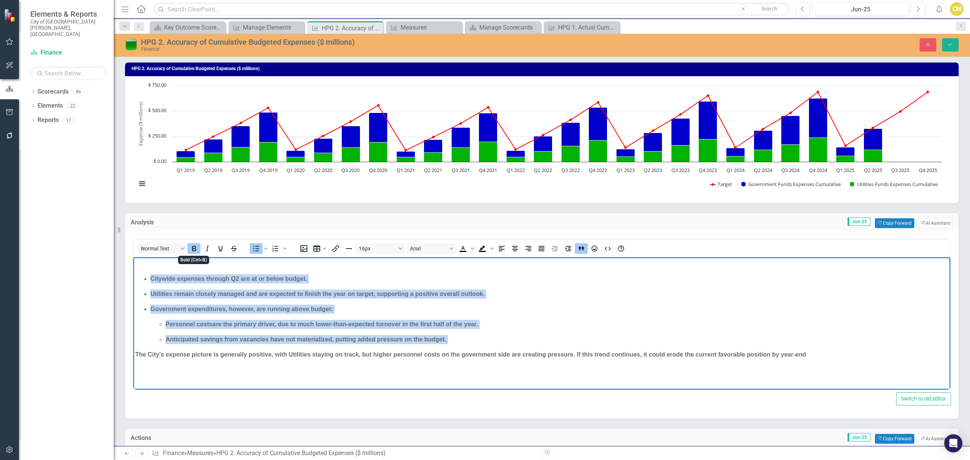
drag, startPoint x: 192, startPoint y: 248, endPoint x: 63, endPoint y: 0, distance: 279.2
click at [192, 248] on icon "Bold" at bounding box center [194, 248] width 9 height 9
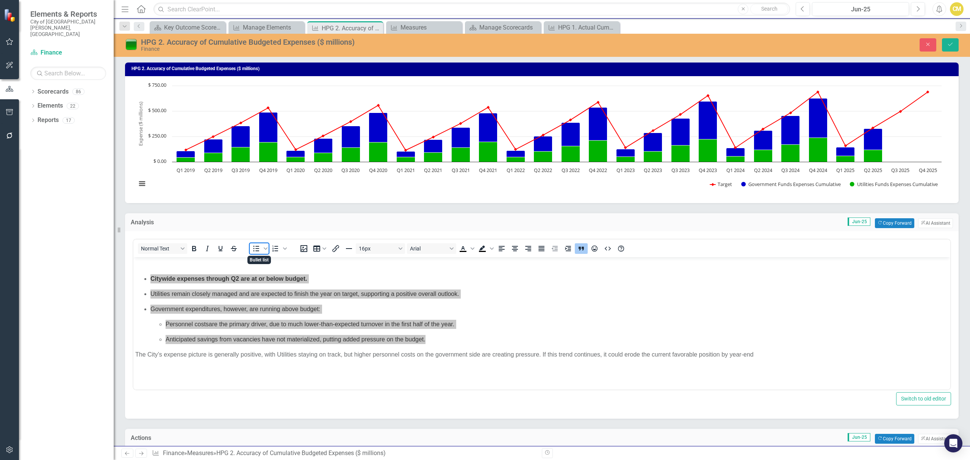
click at [254, 248] on icon "Bullet list" at bounding box center [257, 249] width 6 height 6
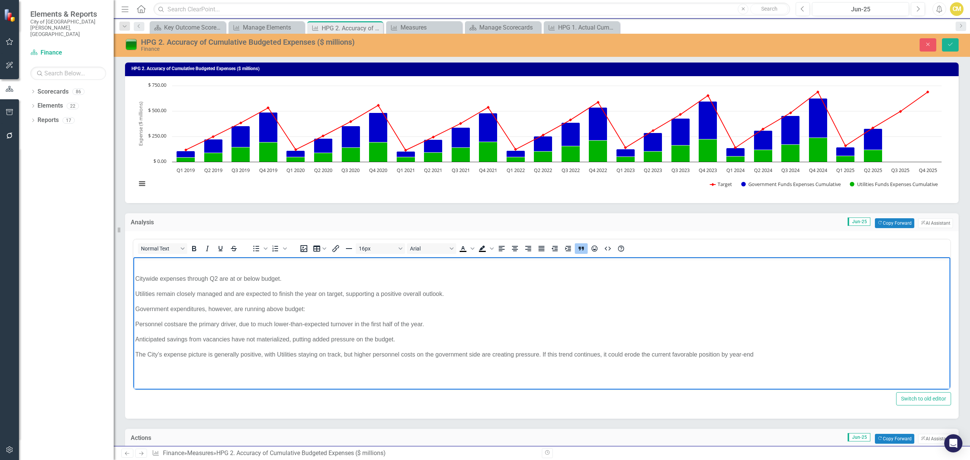
click at [222, 266] on p "Rich Text Area. Press ALT-0 for help." at bounding box center [541, 263] width 813 height 9
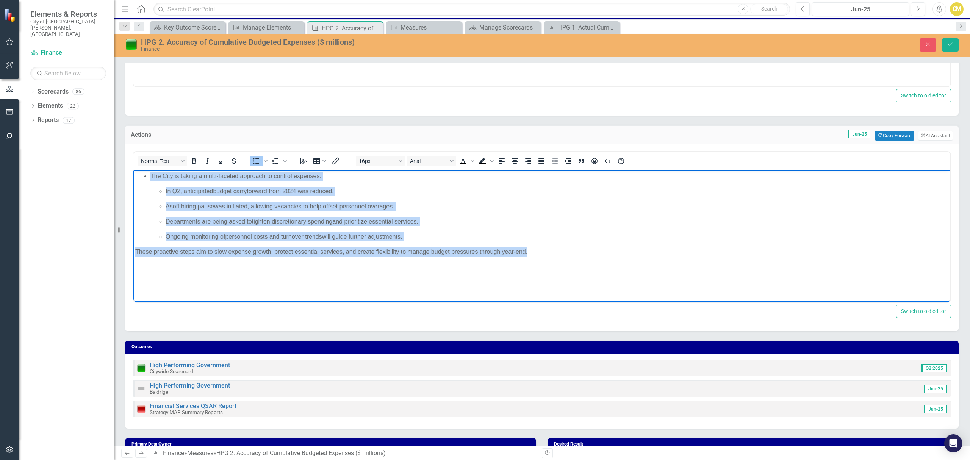
drag, startPoint x: 545, startPoint y: 254, endPoint x: 0, endPoint y: 146, distance: 555.7
click at [133, 169] on html "The City is taking a multi-faceted approach to control expenses: In Q2, anticip…" at bounding box center [541, 226] width 817 height 114
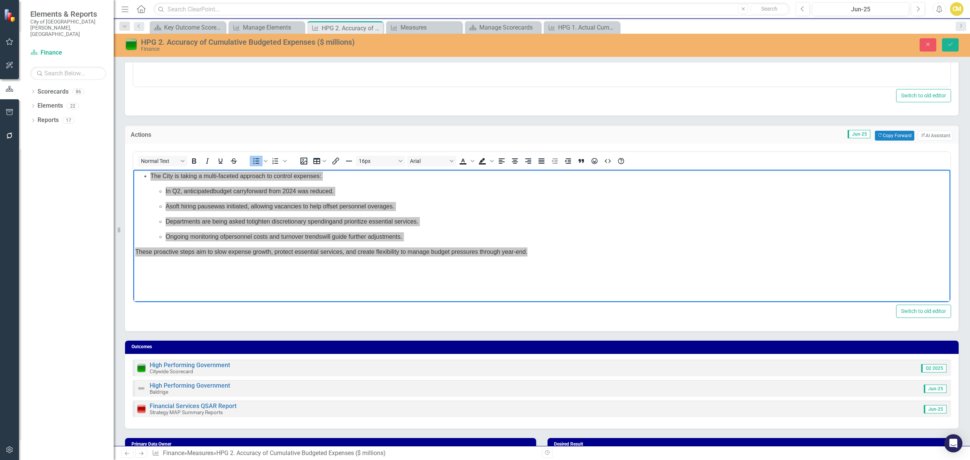
click at [255, 161] on icon "Bullet list" at bounding box center [256, 161] width 9 height 9
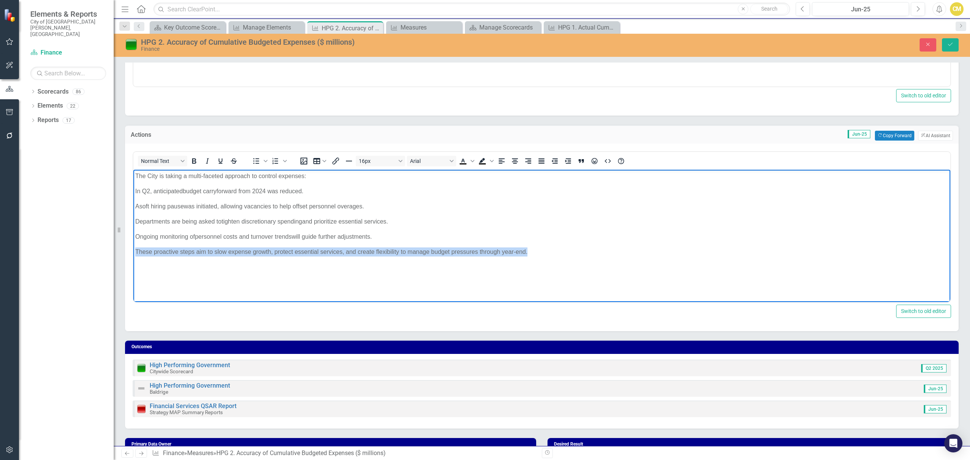
click at [424, 215] on body "The City is taking a multi-faceted approach to control expenses: In Q2, anticip…" at bounding box center [541, 226] width 817 height 114
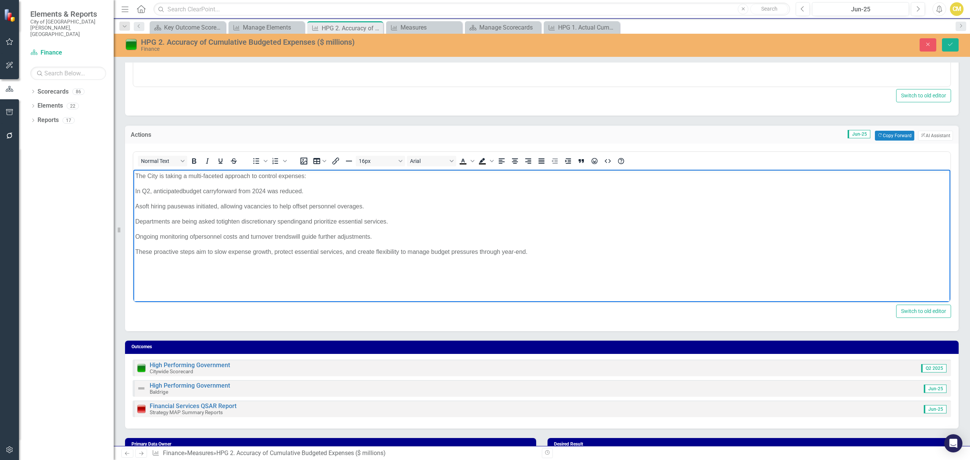
click at [156, 173] on p "The City is taking a multi-faceted approach to control expenses:" at bounding box center [541, 175] width 813 height 9
click at [357, 204] on p "A soft hiring pause was initiated, allowing vacancies to help offset personnel …" at bounding box center [541, 206] width 813 height 9
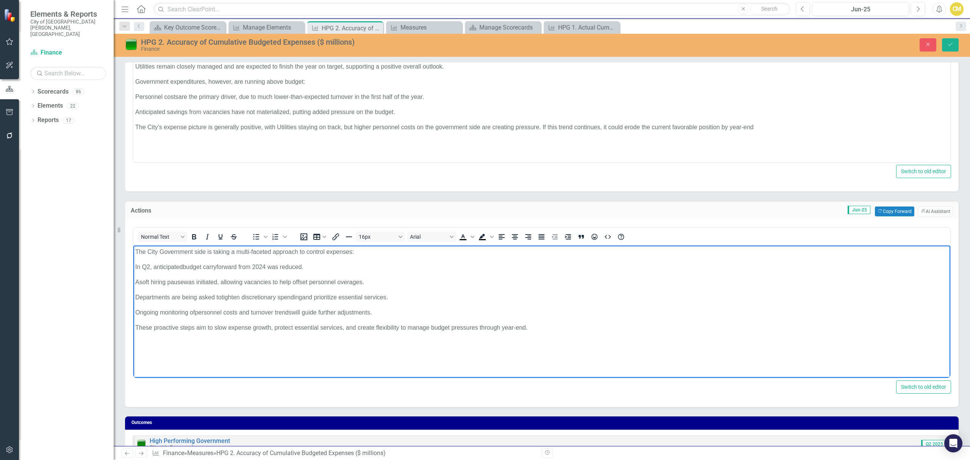
scroll to position [101, 0]
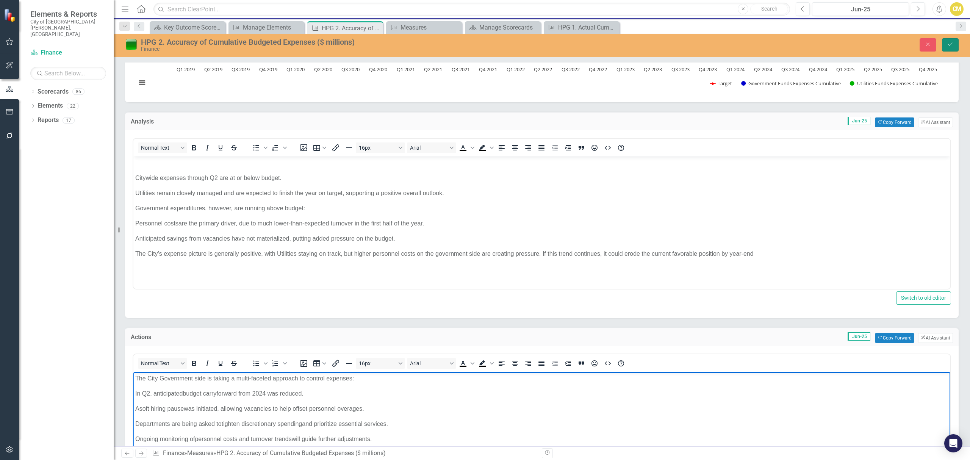
drag, startPoint x: 953, startPoint y: 47, endPoint x: 799, endPoint y: 62, distance: 154.2
click at [953, 47] on button "Save" at bounding box center [950, 44] width 17 height 13
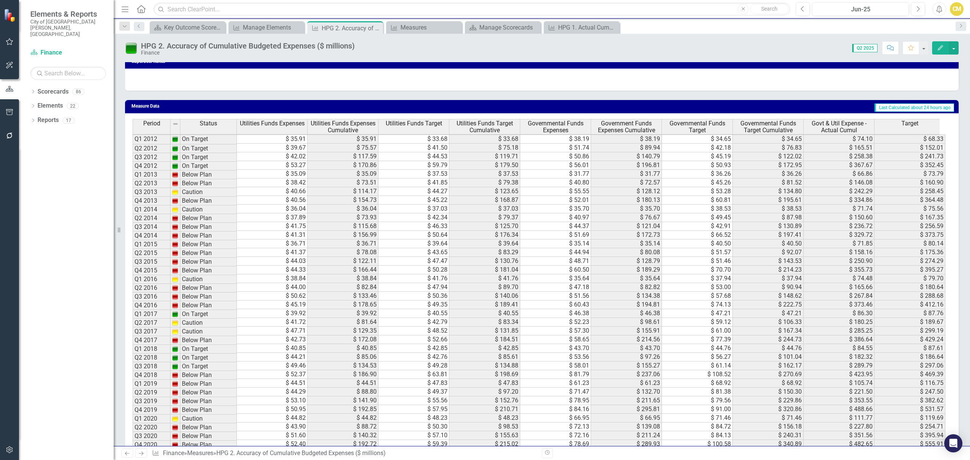
scroll to position [0, 0]
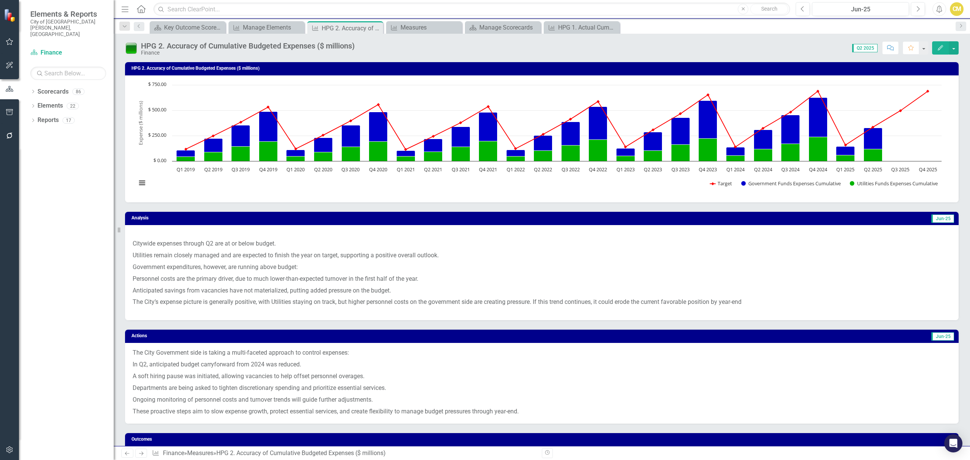
scroll to position [6, 0]
